Goal: Task Accomplishment & Management: Complete application form

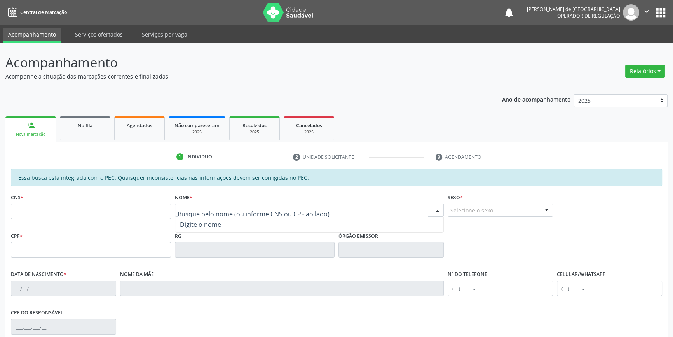
paste input "[PERSON_NAME]"
click at [257, 210] on input "[PERSON_NAME]" at bounding box center [303, 214] width 251 height 16
type input "[PERSON_NAME]"
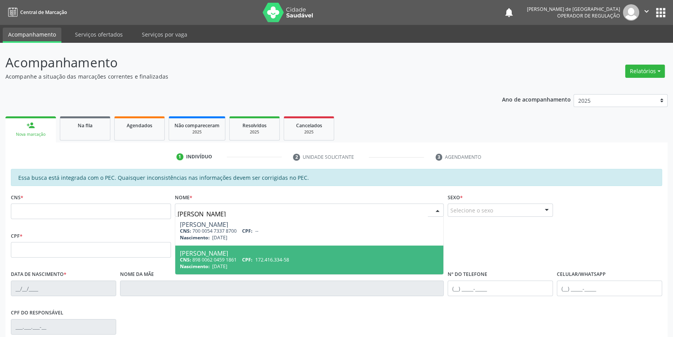
click at [206, 253] on div "[PERSON_NAME]" at bounding box center [309, 253] width 259 height 6
type input "898 0062 0459 1861"
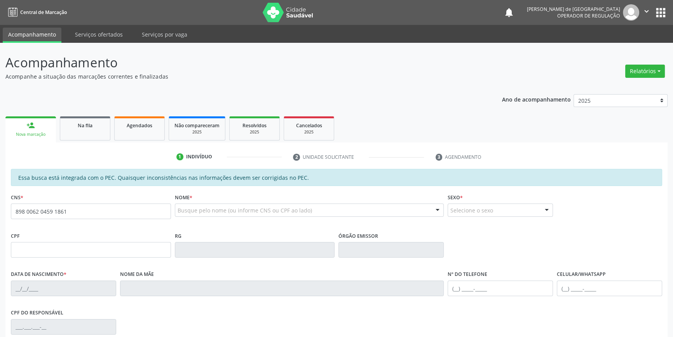
scroll to position [35, 0]
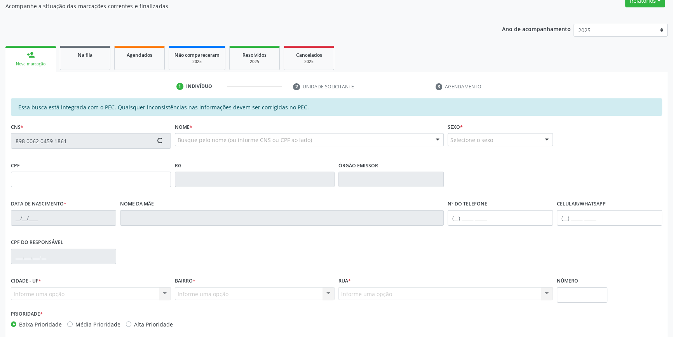
type input "172.416.334-58"
type input "[DATE]"
type input "[PERSON_NAME]"
type input "[PHONE_NUMBER]"
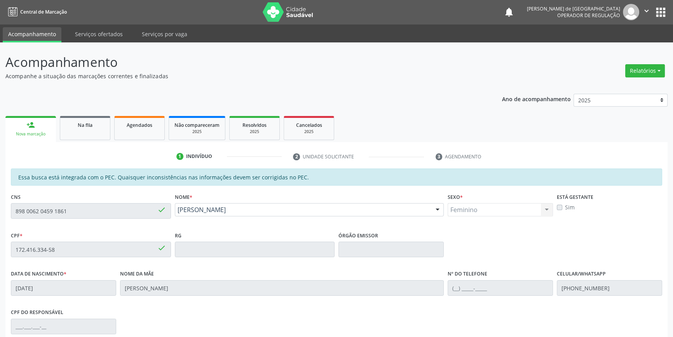
scroll to position [0, 0]
click at [86, 132] on link "Na fila" at bounding box center [85, 128] width 51 height 24
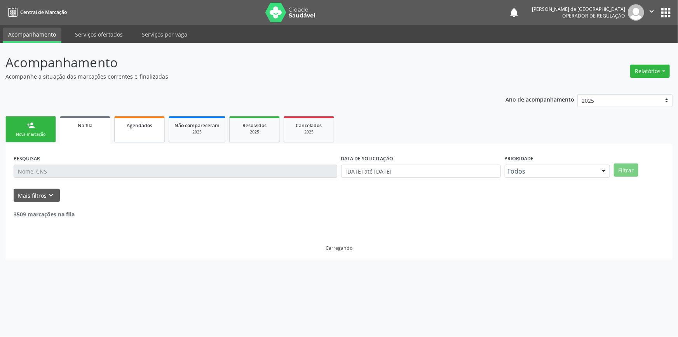
click at [163, 136] on link "Agendados" at bounding box center [139, 129] width 51 height 26
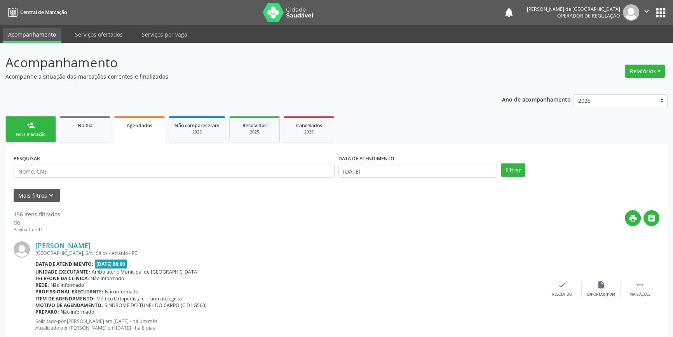
click at [143, 141] on link "Agendados" at bounding box center [139, 130] width 51 height 28
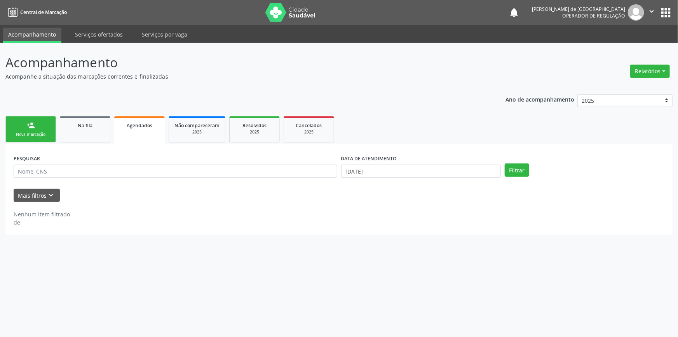
click at [25, 134] on div "Nova marcação" at bounding box center [30, 134] width 39 height 6
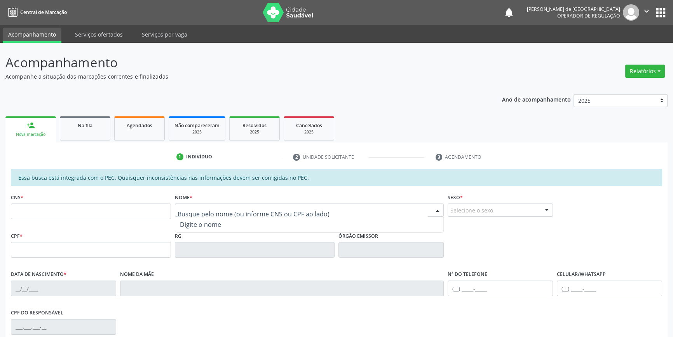
paste input "898 0062 0459 1861"
type input "898 0062 0459 1861"
drag, startPoint x: 243, startPoint y: 213, endPoint x: 0, endPoint y: 189, distance: 243.7
click at [0, 189] on div "Acompanhamento Acompanhe a situação das marcações correntes e finalizadas Relat…" at bounding box center [336, 243] width 673 height 401
paste input "[PERSON_NAME]"
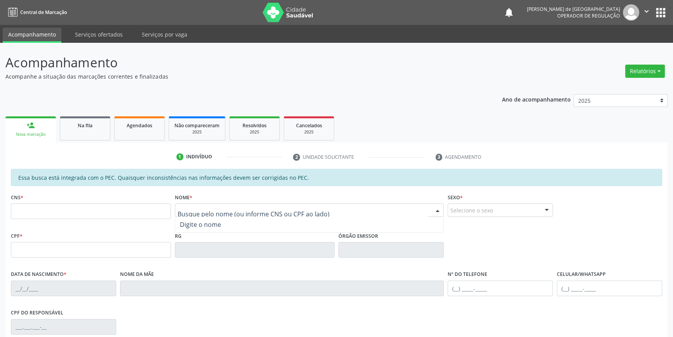
type input "[PERSON_NAME]"
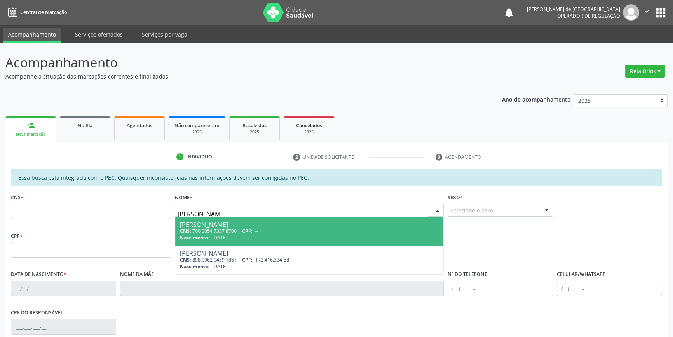
click at [242, 233] on div "CNS: 700 0054 7337 8700 CPF: --" at bounding box center [309, 230] width 259 height 7
type input "700 0054 7337 8700"
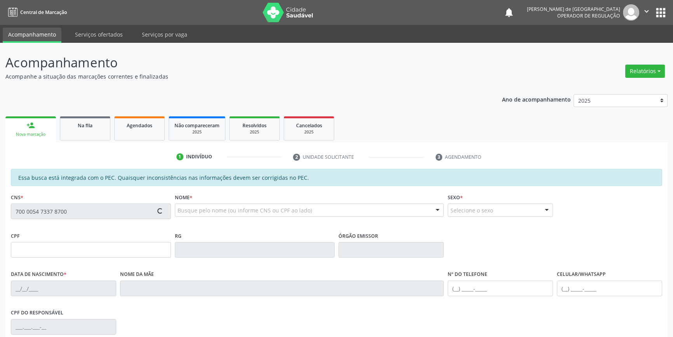
type input "[DATE]"
type input "[PERSON_NAME]"
type input "S/N"
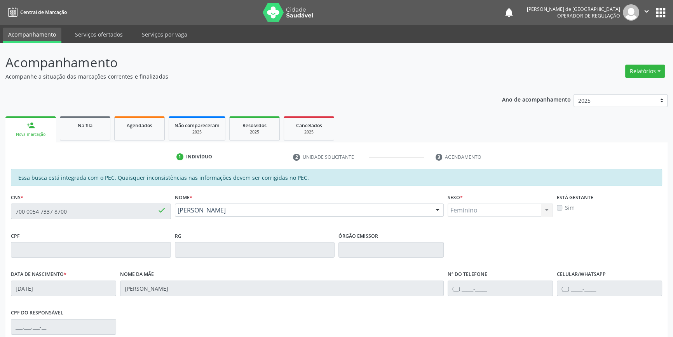
scroll to position [35, 0]
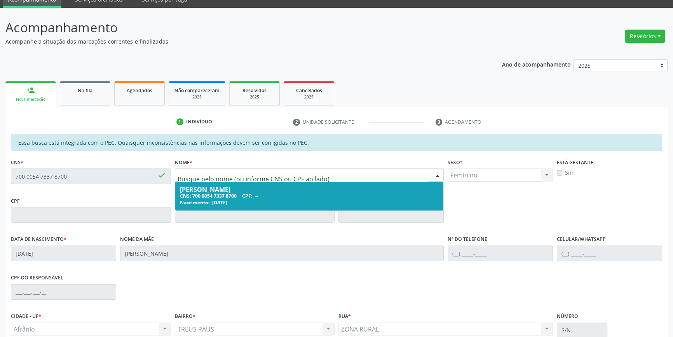
drag, startPoint x: 257, startPoint y: 175, endPoint x: 214, endPoint y: 179, distance: 43.4
click at [230, 168] on div at bounding box center [309, 174] width 269 height 13
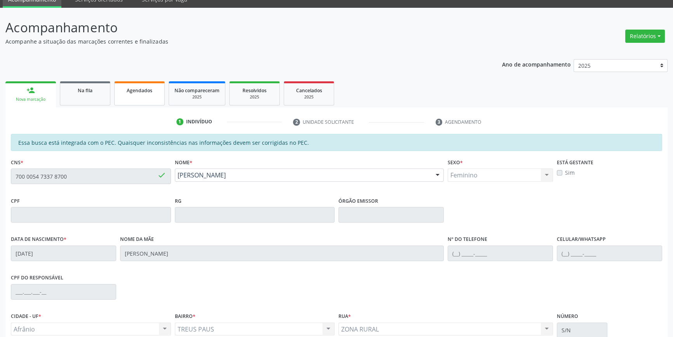
click at [128, 86] on div "Agendados" at bounding box center [139, 90] width 39 height 8
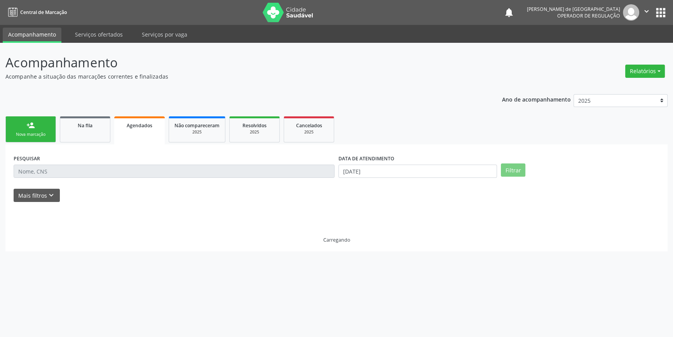
scroll to position [0, 0]
